Goal: Browse casually

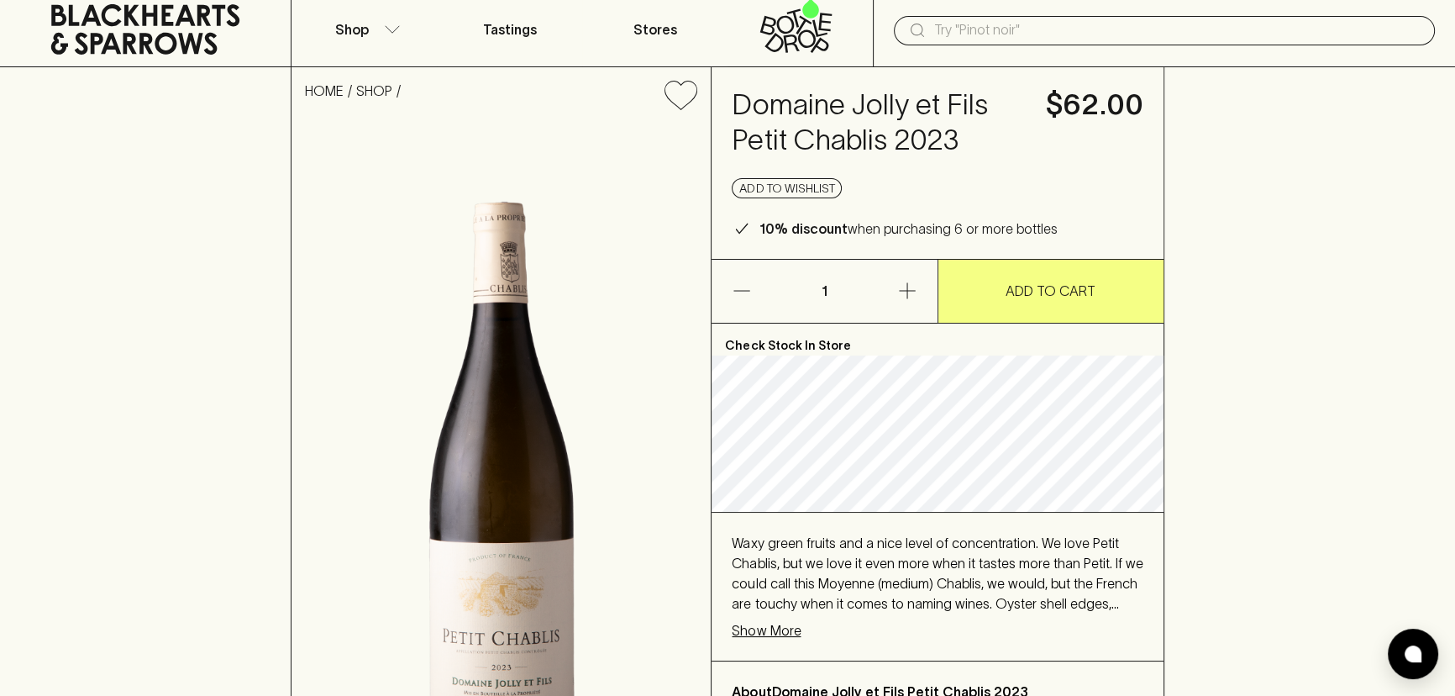
scroll to position [76, 0]
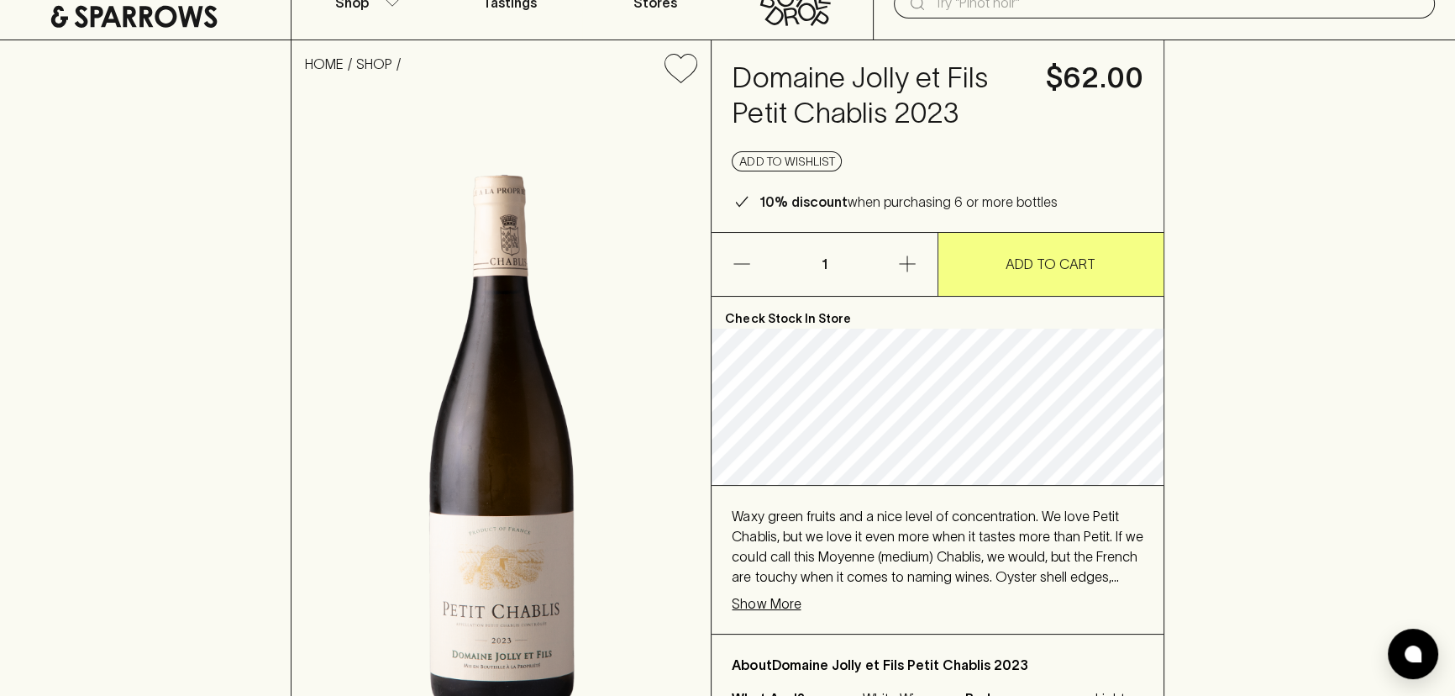
click at [769, 602] on p "Show More" at bounding box center [766, 603] width 69 height 20
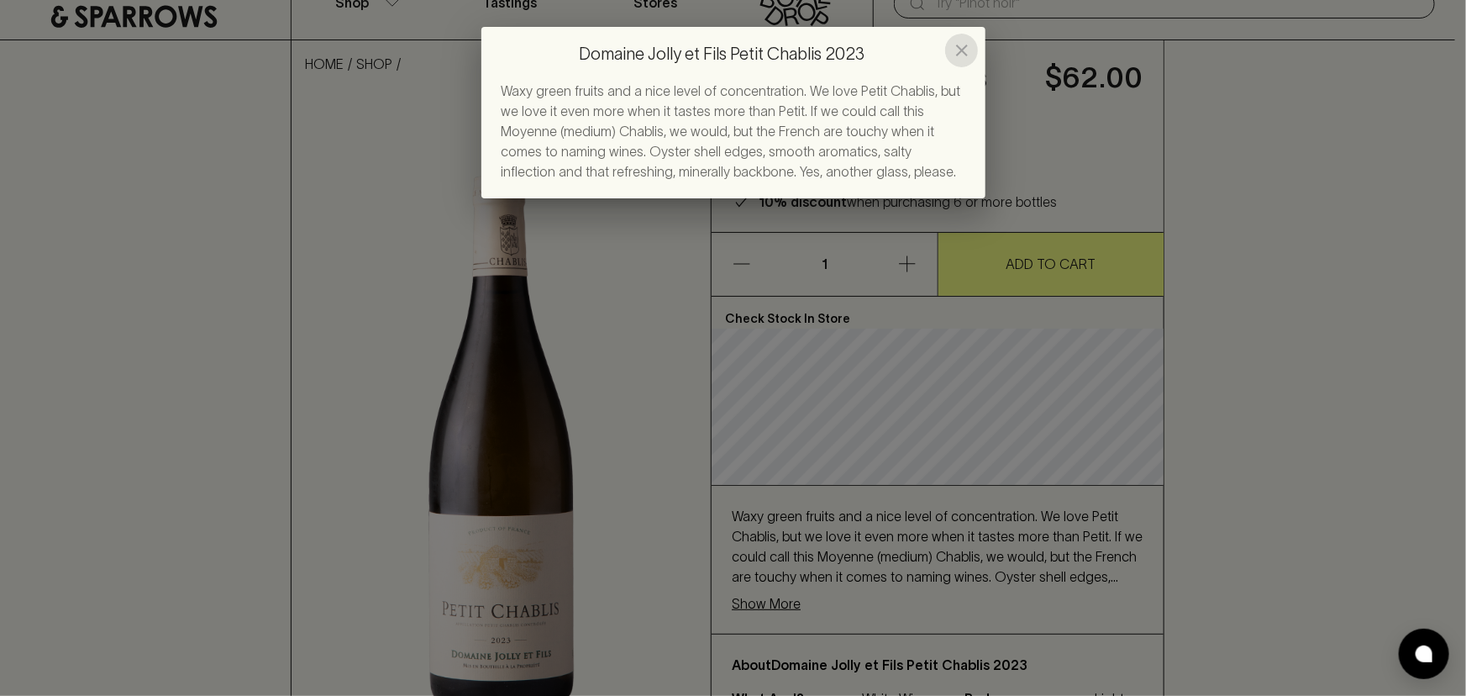
click at [966, 48] on icon "close" at bounding box center [962, 50] width 20 height 20
